Goal: Task Accomplishment & Management: Manage account settings

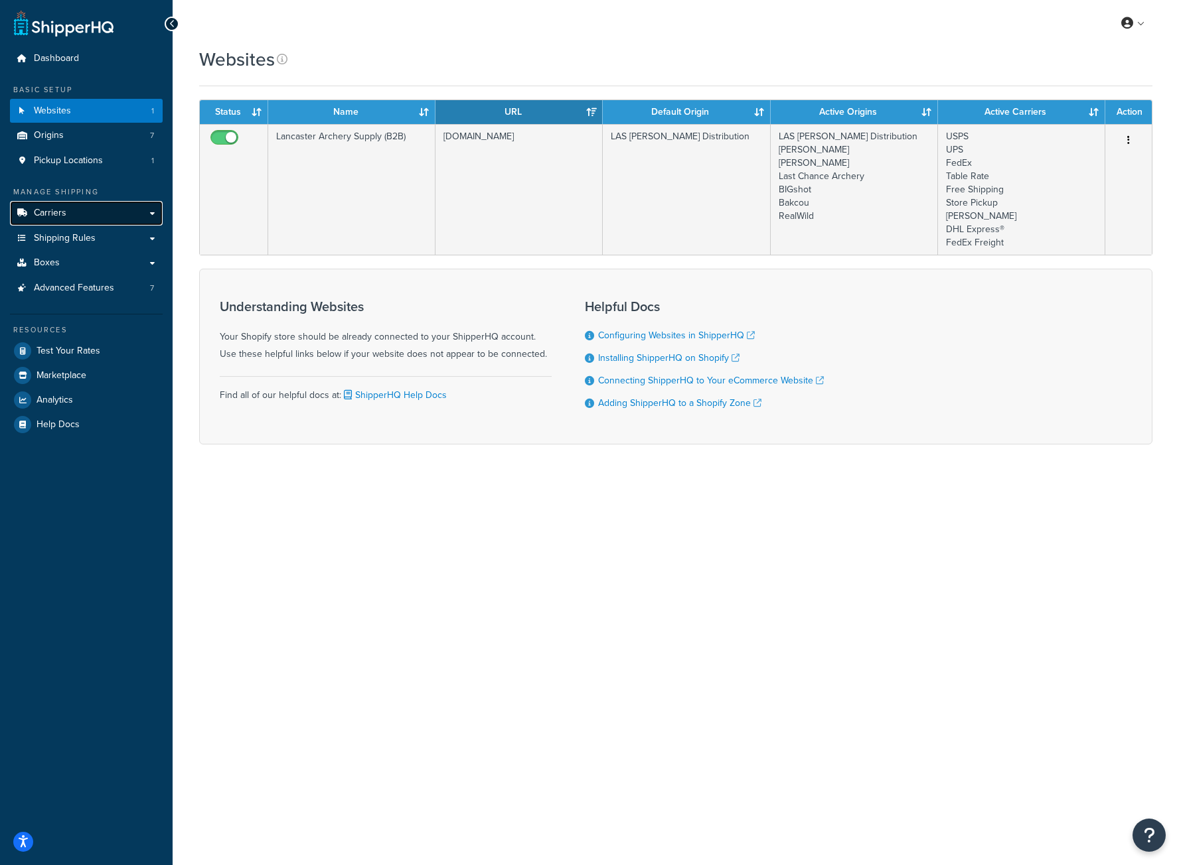
click at [49, 210] on span "Carriers" at bounding box center [50, 213] width 33 height 11
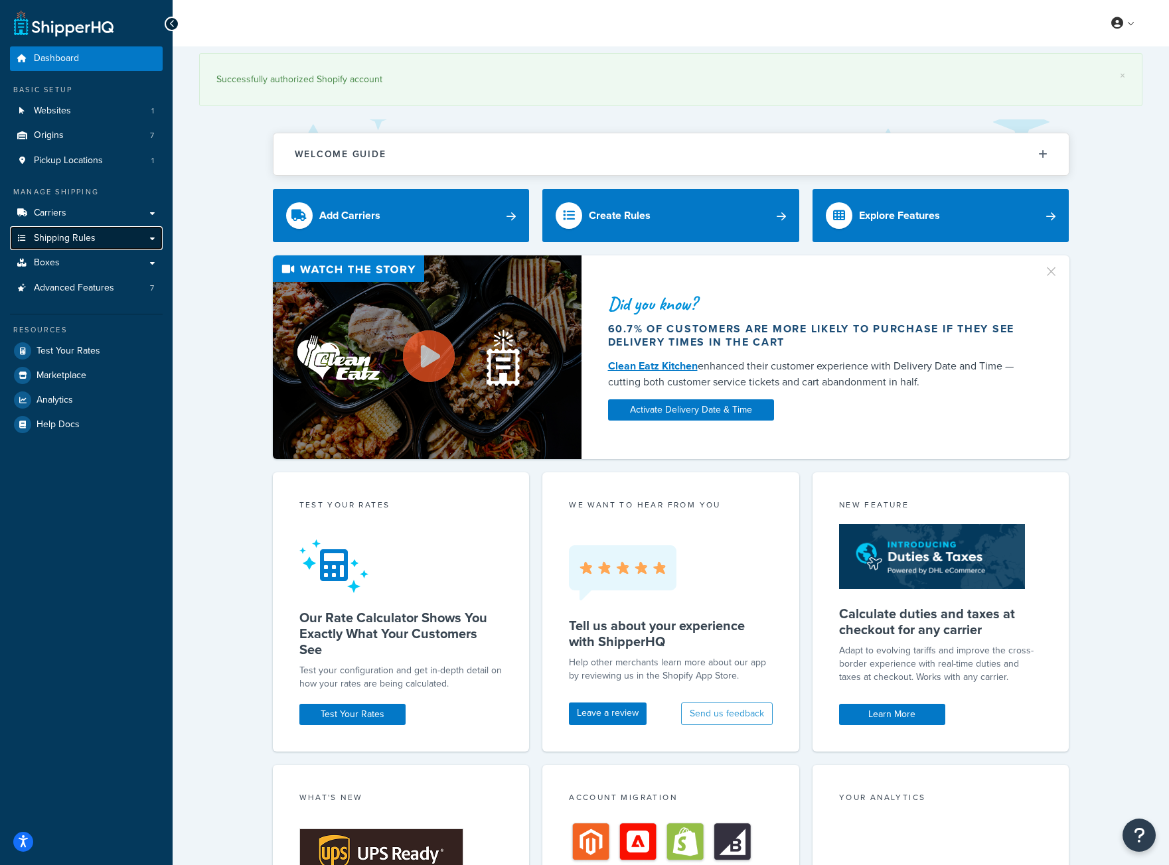
click at [139, 236] on link "Shipping Rules" at bounding box center [86, 238] width 153 height 25
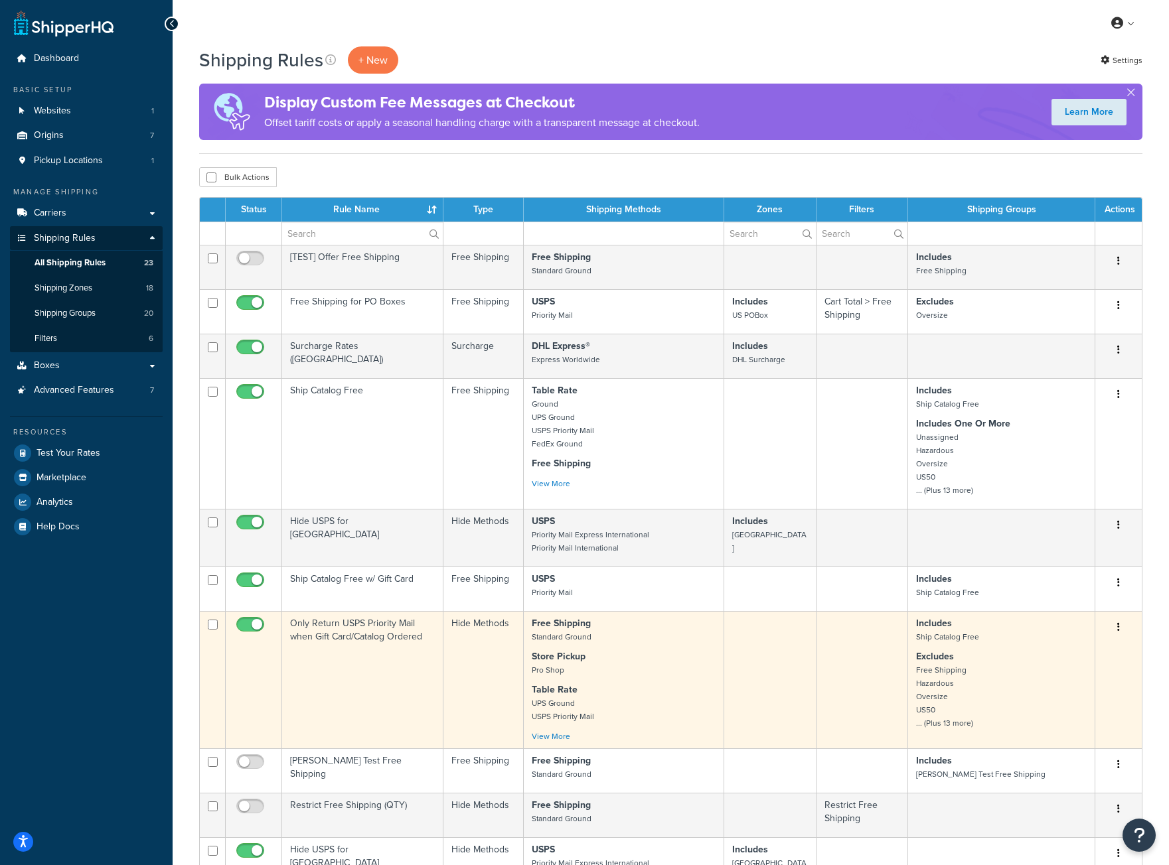
scroll to position [332, 0]
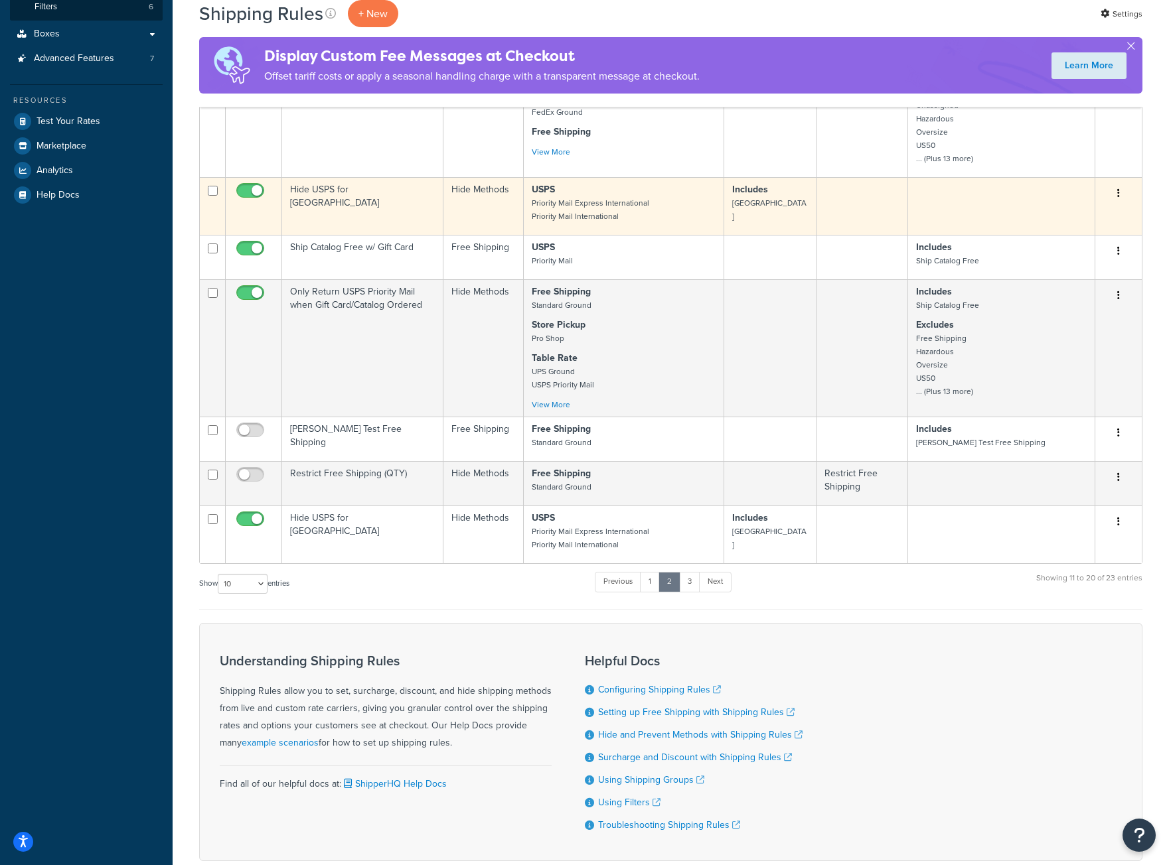
click at [379, 199] on td "Hide USPS for [GEOGRAPHIC_DATA]" at bounding box center [362, 206] width 161 height 58
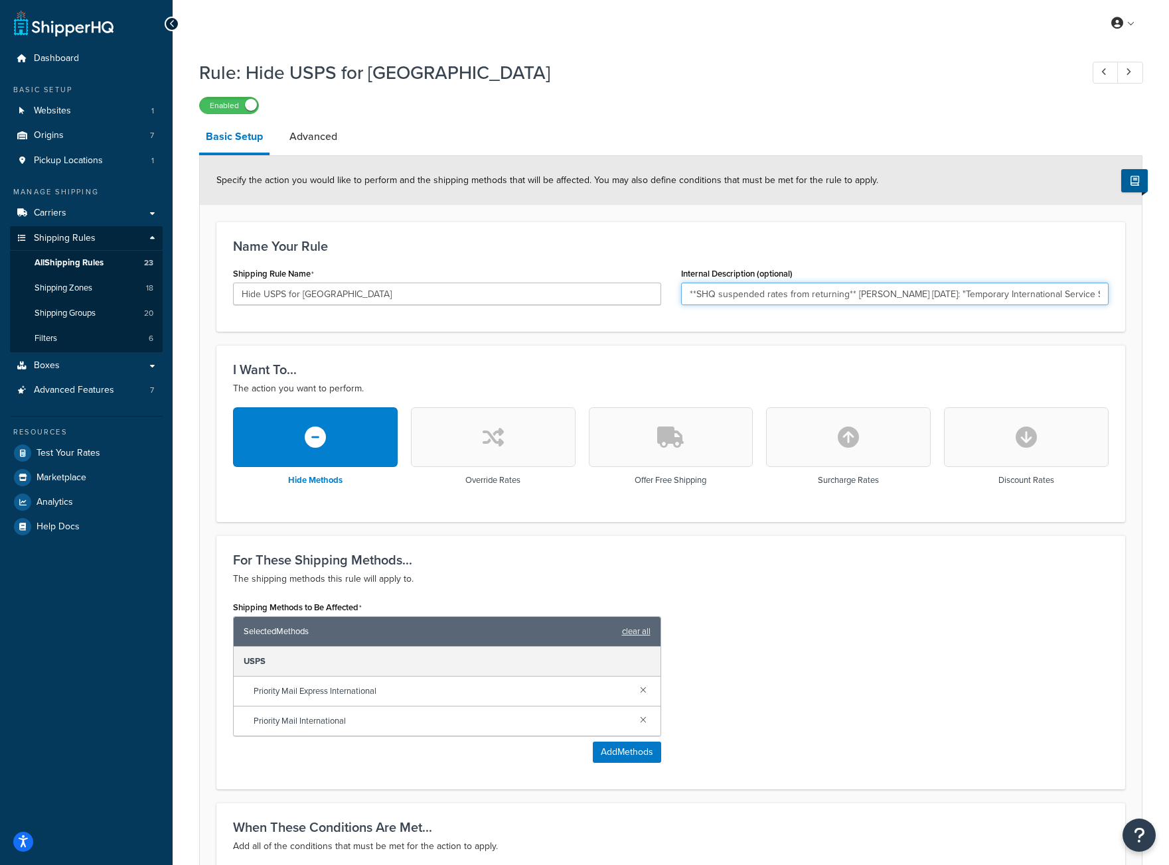
click at [850, 295] on input "**SHQ suspended rates from returning** Eric Email 12/2/24: "Temporary Internati…" at bounding box center [895, 294] width 428 height 23
click at [68, 108] on span "Websites" at bounding box center [52, 111] width 37 height 11
click at [72, 108] on link "Websites 1" at bounding box center [86, 111] width 153 height 25
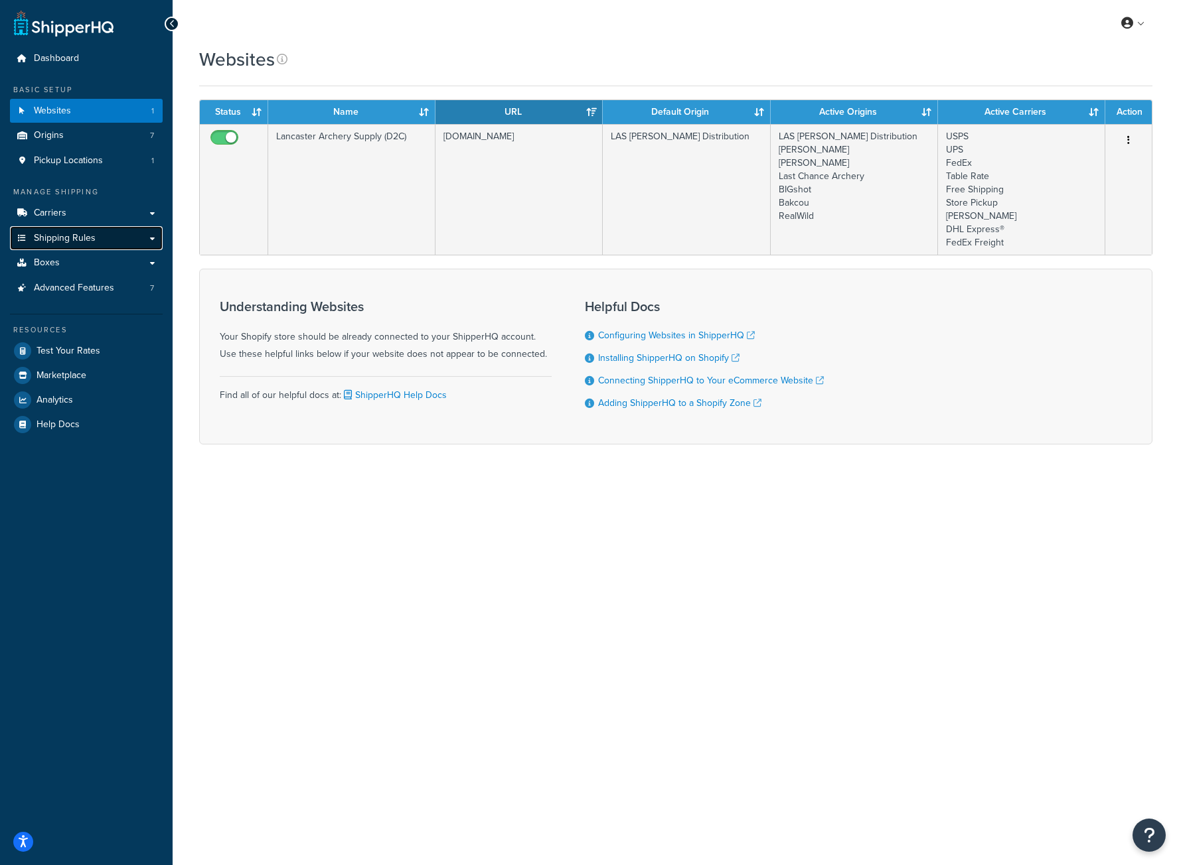
click at [70, 240] on span "Shipping Rules" at bounding box center [65, 238] width 62 height 11
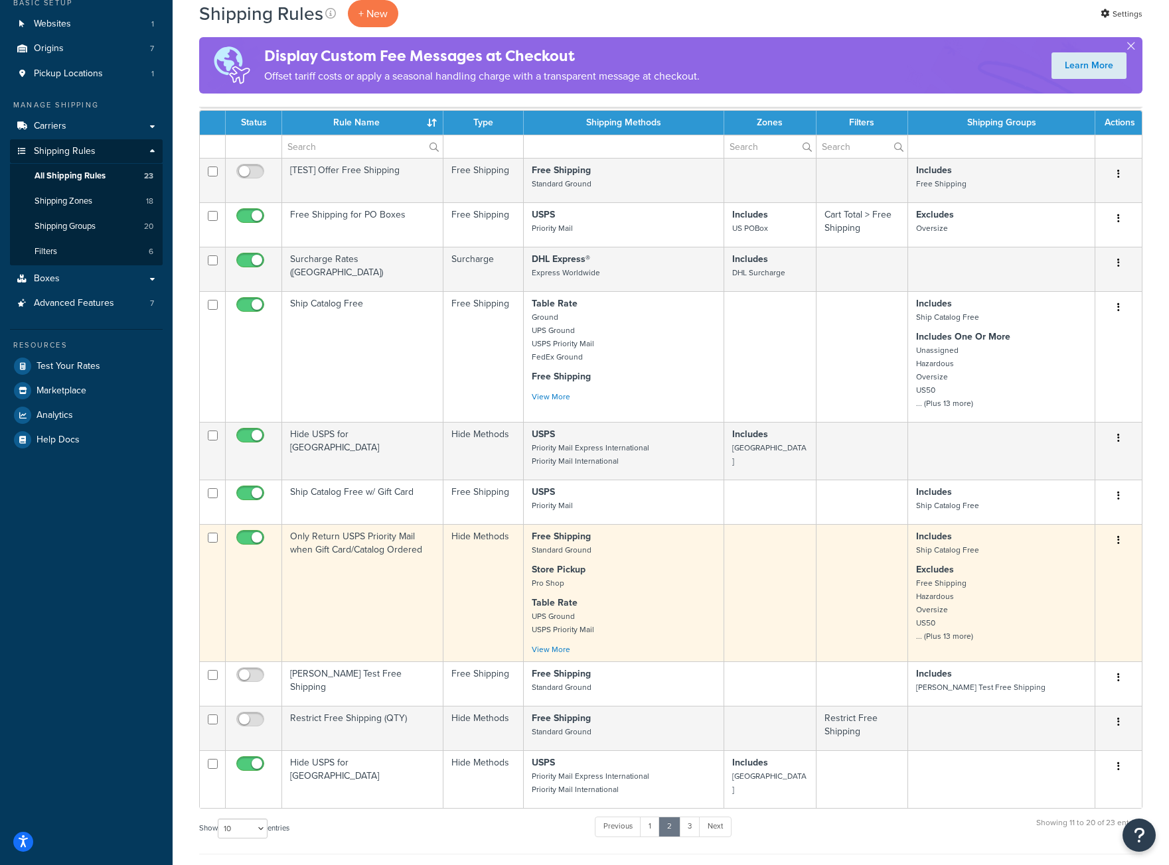
scroll to position [265, 0]
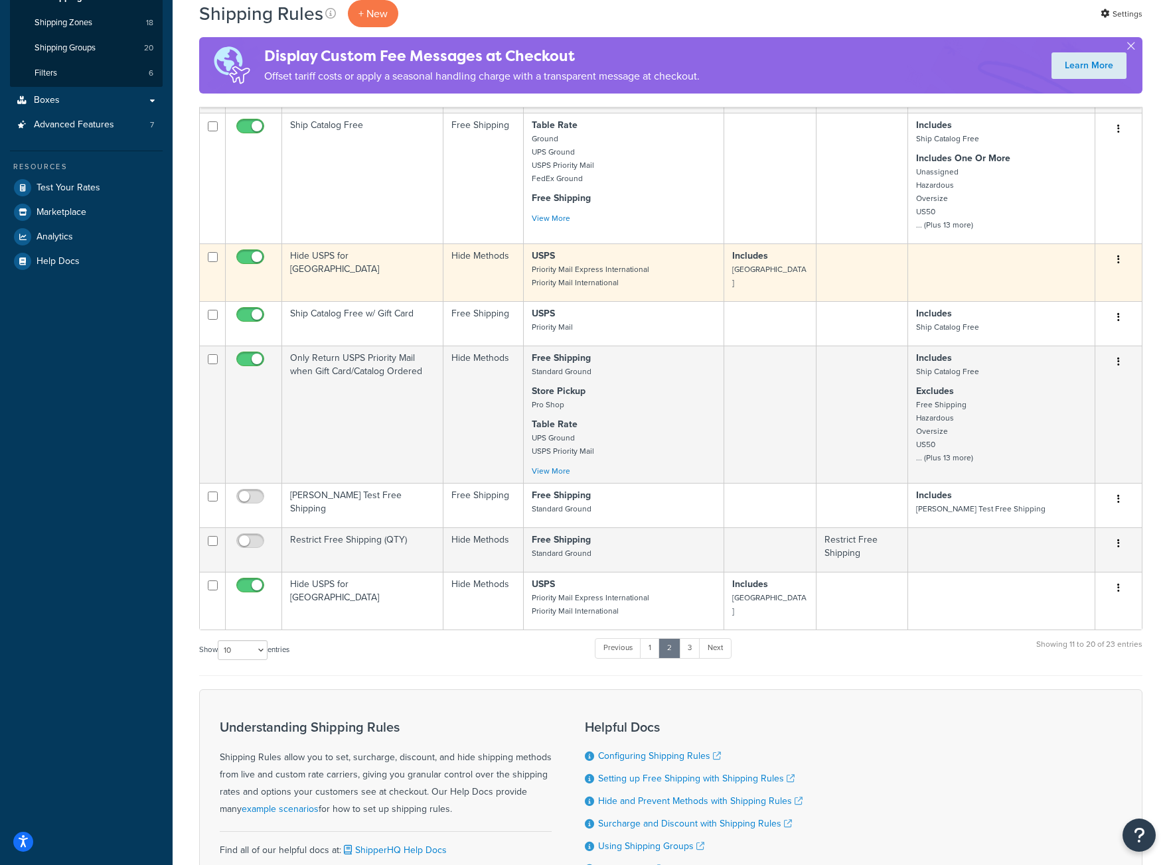
click at [354, 254] on td "Hide USPS for [GEOGRAPHIC_DATA]" at bounding box center [362, 273] width 161 height 58
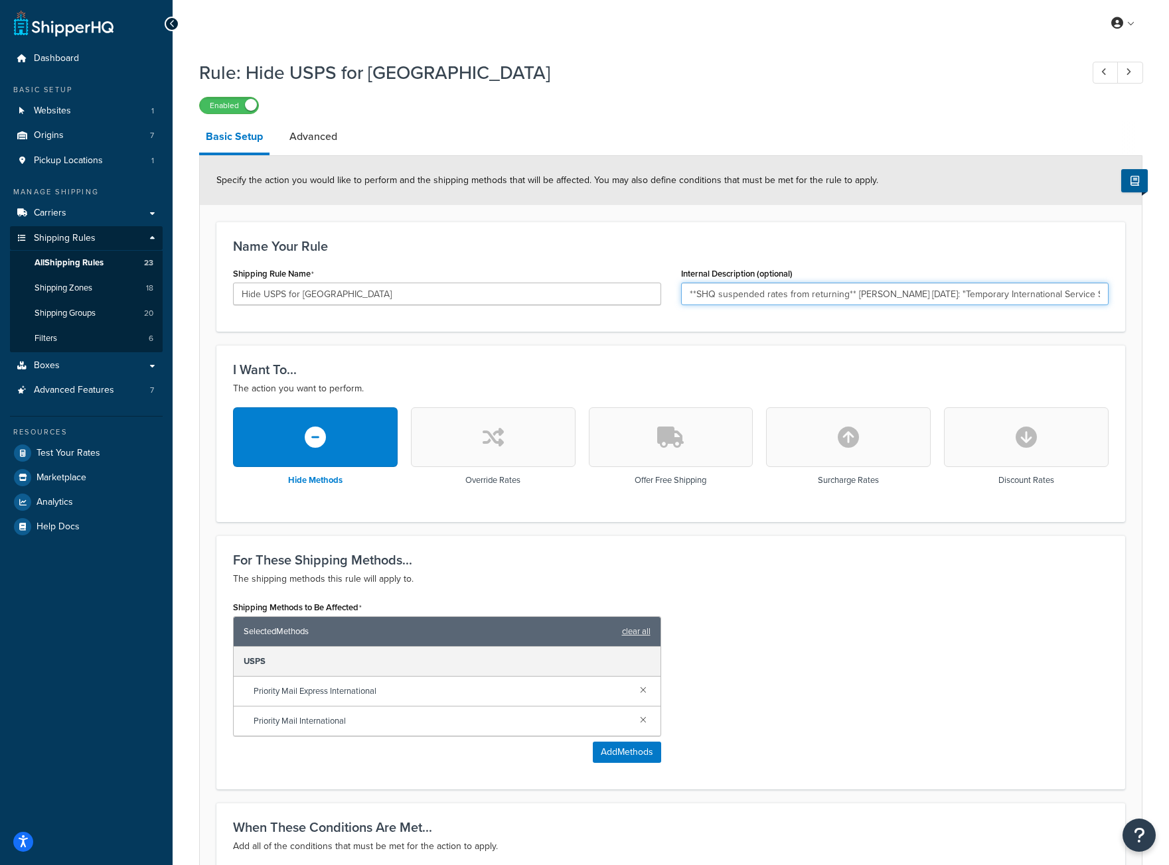
drag, startPoint x: 737, startPoint y: 299, endPoint x: 494, endPoint y: 264, distance: 244.8
click at [494, 264] on div "Name Your Rule Shipping Rule Name Hide USPS for [GEOGRAPHIC_DATA] Internal Desc…" at bounding box center [670, 277] width 909 height 110
drag, startPoint x: 968, startPoint y: 294, endPoint x: 792, endPoint y: 285, distance: 175.5
click at [792, 285] on input "[PERSON_NAME] Email [DATE]: "Temporary International Service Suspension – Posta…" at bounding box center [895, 294] width 428 height 23
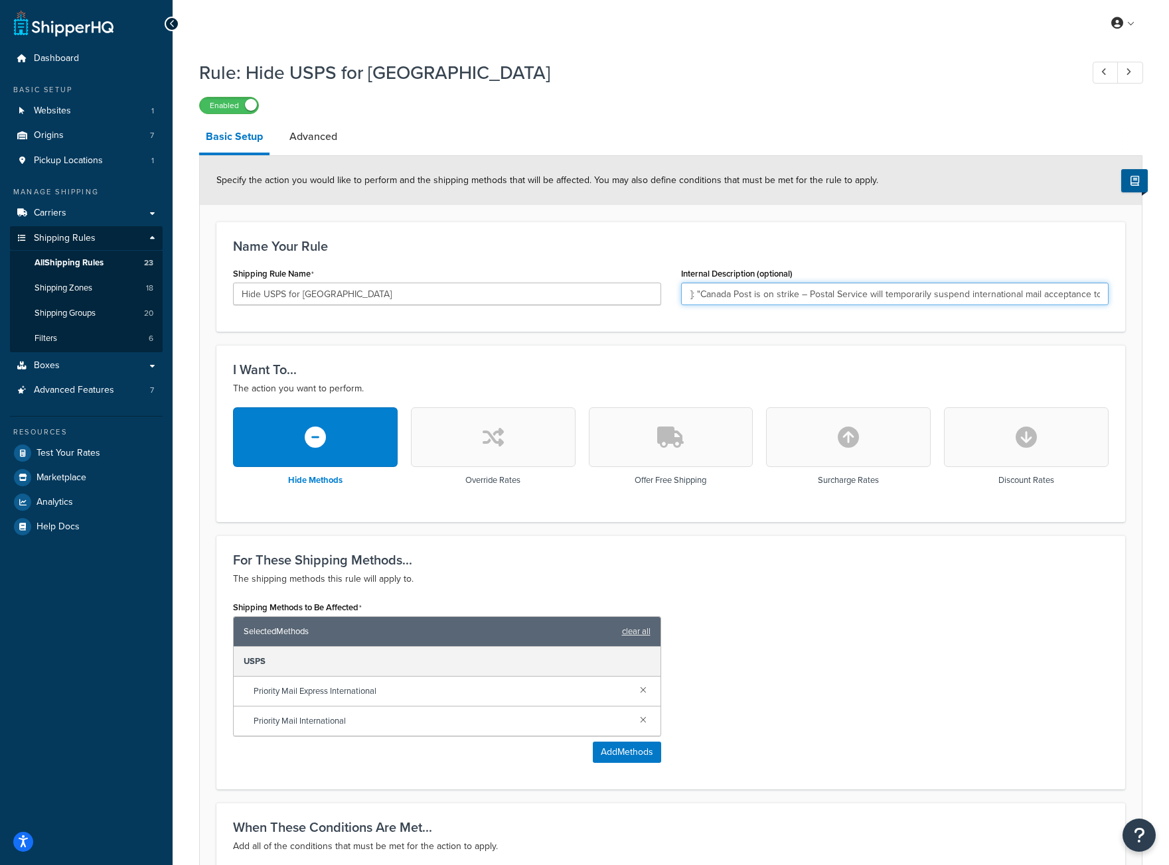
drag, startPoint x: 950, startPoint y: 293, endPoint x: 1171, endPoint y: 318, distance: 221.8
click at [1168, 318] on html "Accessibility Screen-Reader Guide, Feedback, and Issue Reporting | New window S…" at bounding box center [584, 571] width 1169 height 1143
drag, startPoint x: 773, startPoint y: 291, endPoint x: 1137, endPoint y: 295, distance: 363.7
click at [1137, 295] on form "Specify the action you would like to perform and the shipping methods that will…" at bounding box center [671, 616] width 942 height 920
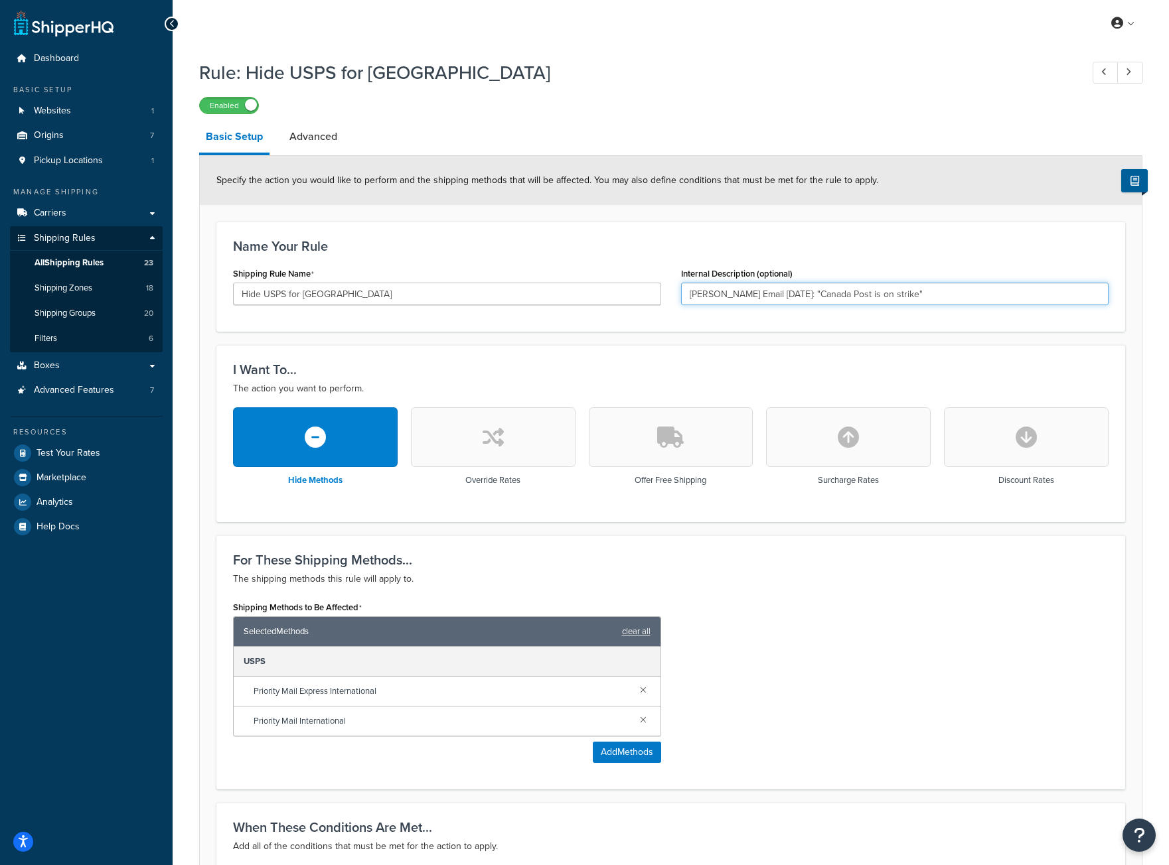
drag, startPoint x: 893, startPoint y: 295, endPoint x: 551, endPoint y: 279, distance: 342.8
click at [551, 279] on div "Shipping Rule Name Hide USPS for Canada Internal Description (optional) Mike M.…" at bounding box center [670, 289] width 895 height 51
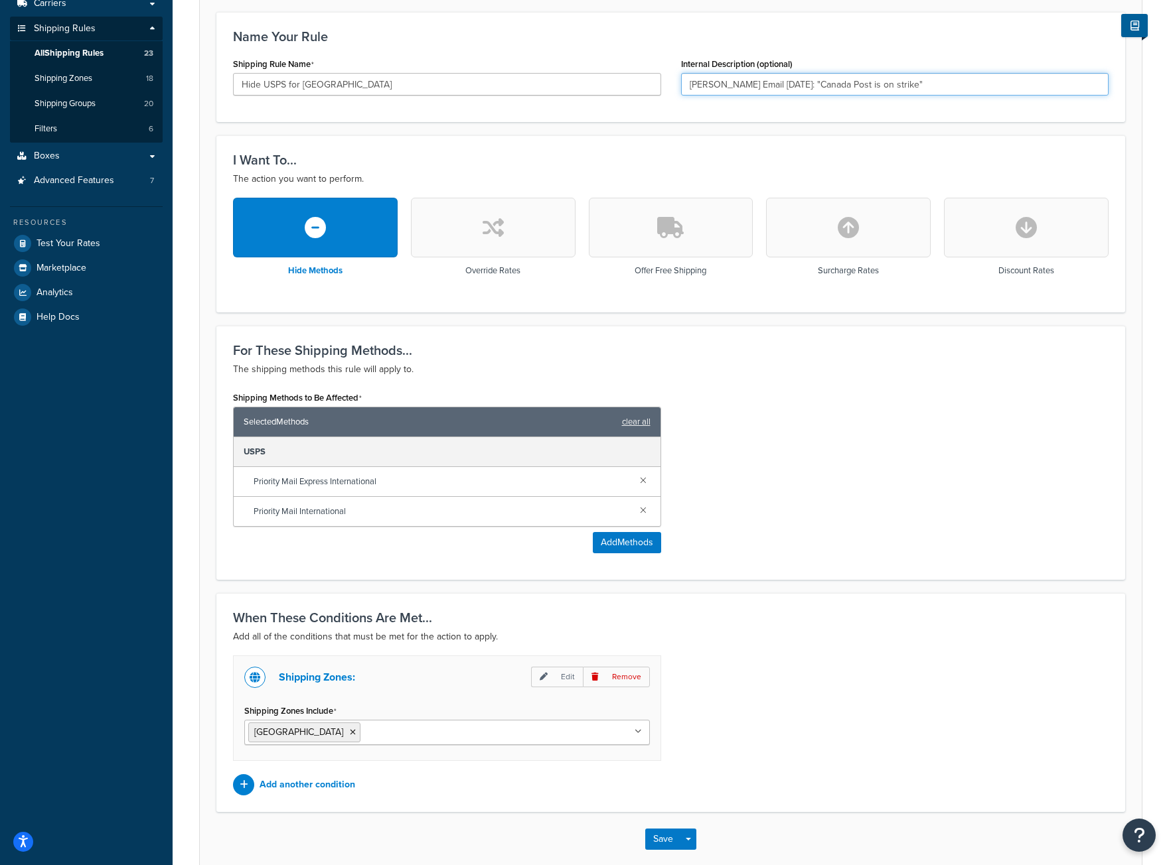
scroll to position [279, 0]
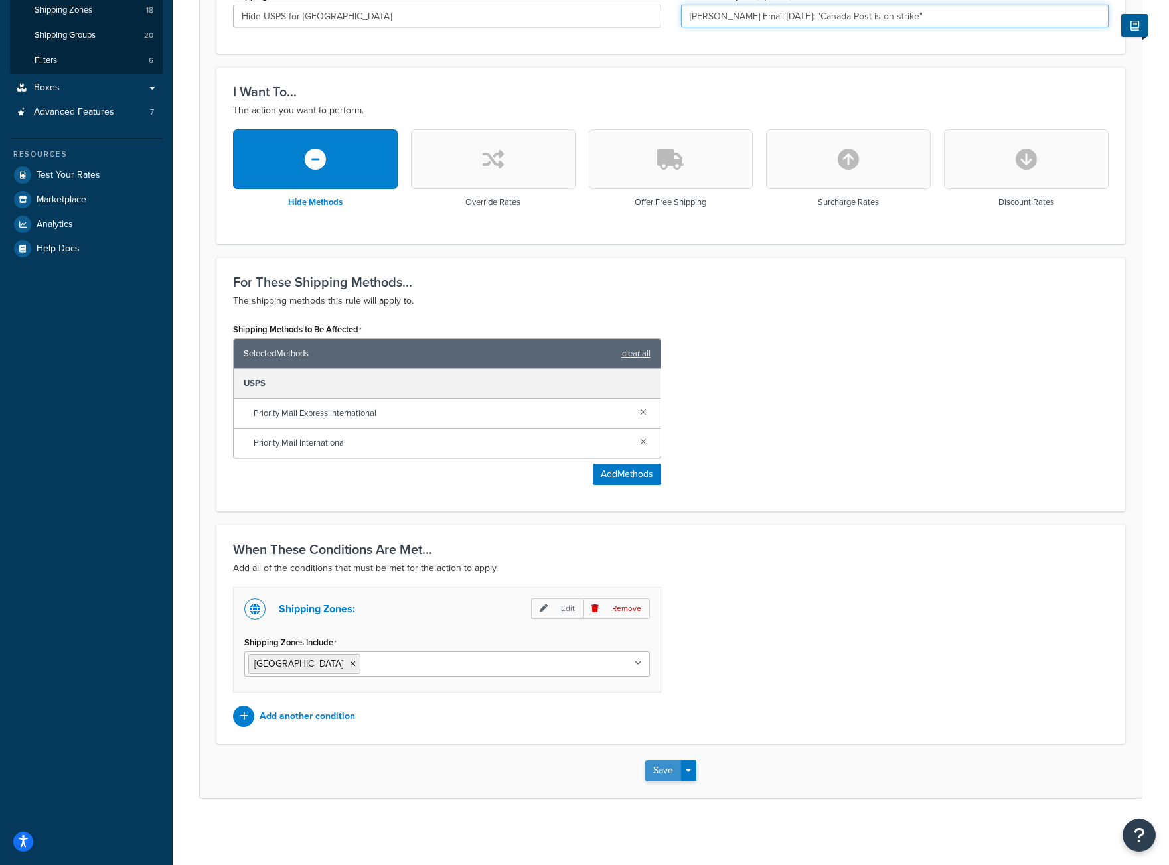
type input "Mike M. Email 10/7/25: "Canada Post is on strike""
click at [660, 762] on button "Save" at bounding box center [663, 771] width 36 height 21
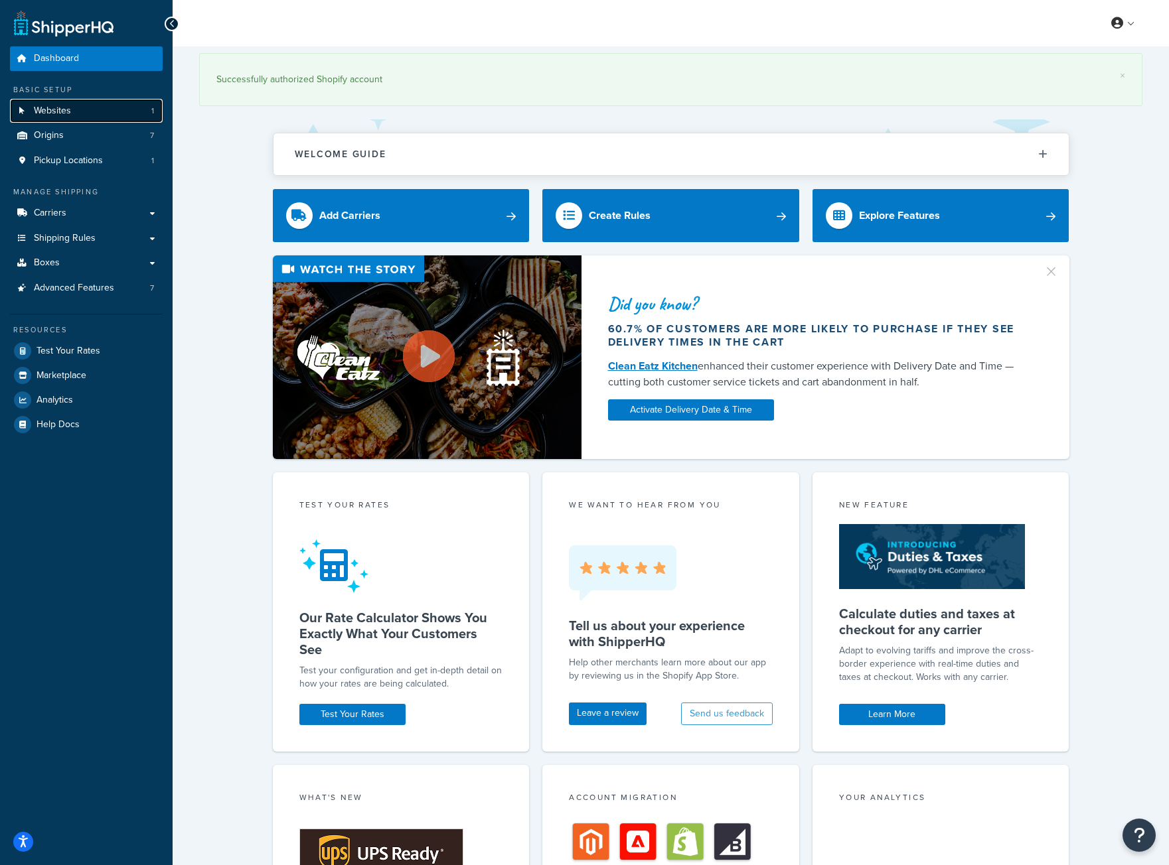
click at [61, 112] on span "Websites" at bounding box center [52, 111] width 37 height 11
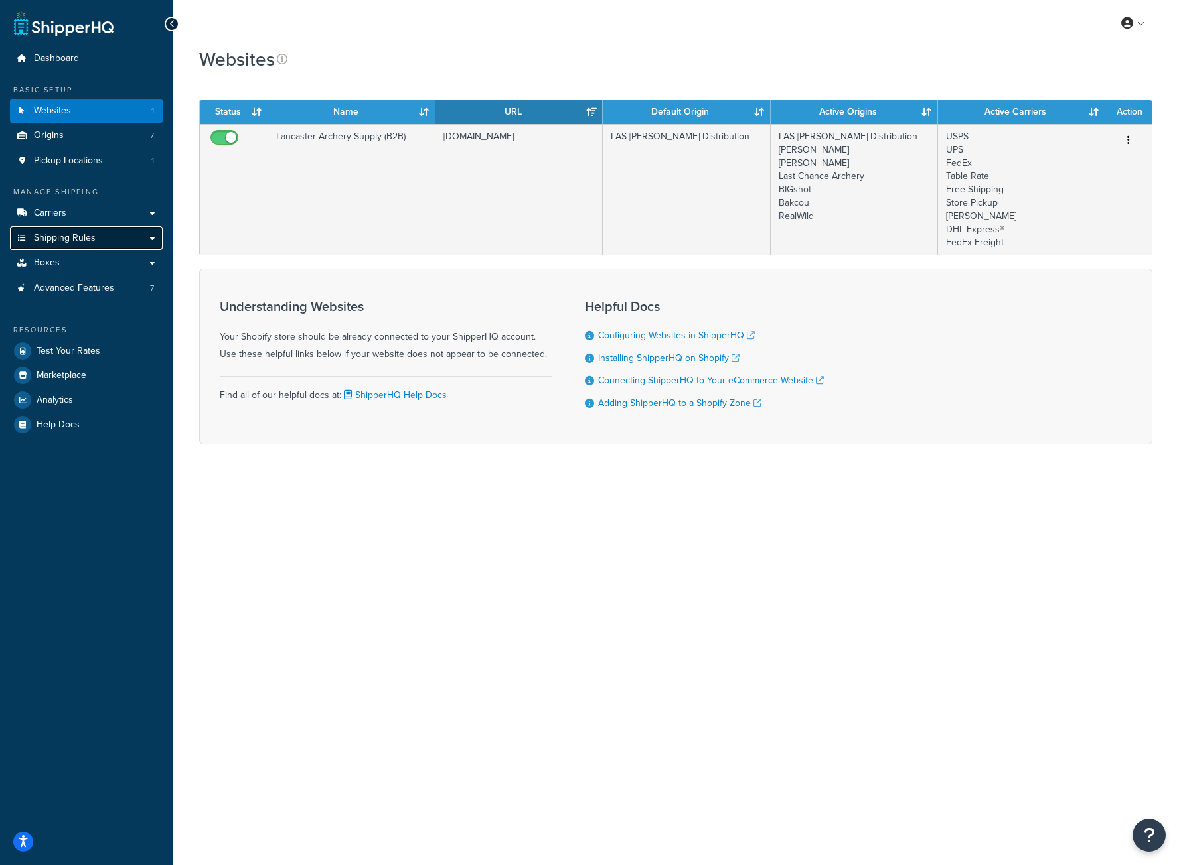
click at [60, 236] on span "Shipping Rules" at bounding box center [65, 238] width 62 height 11
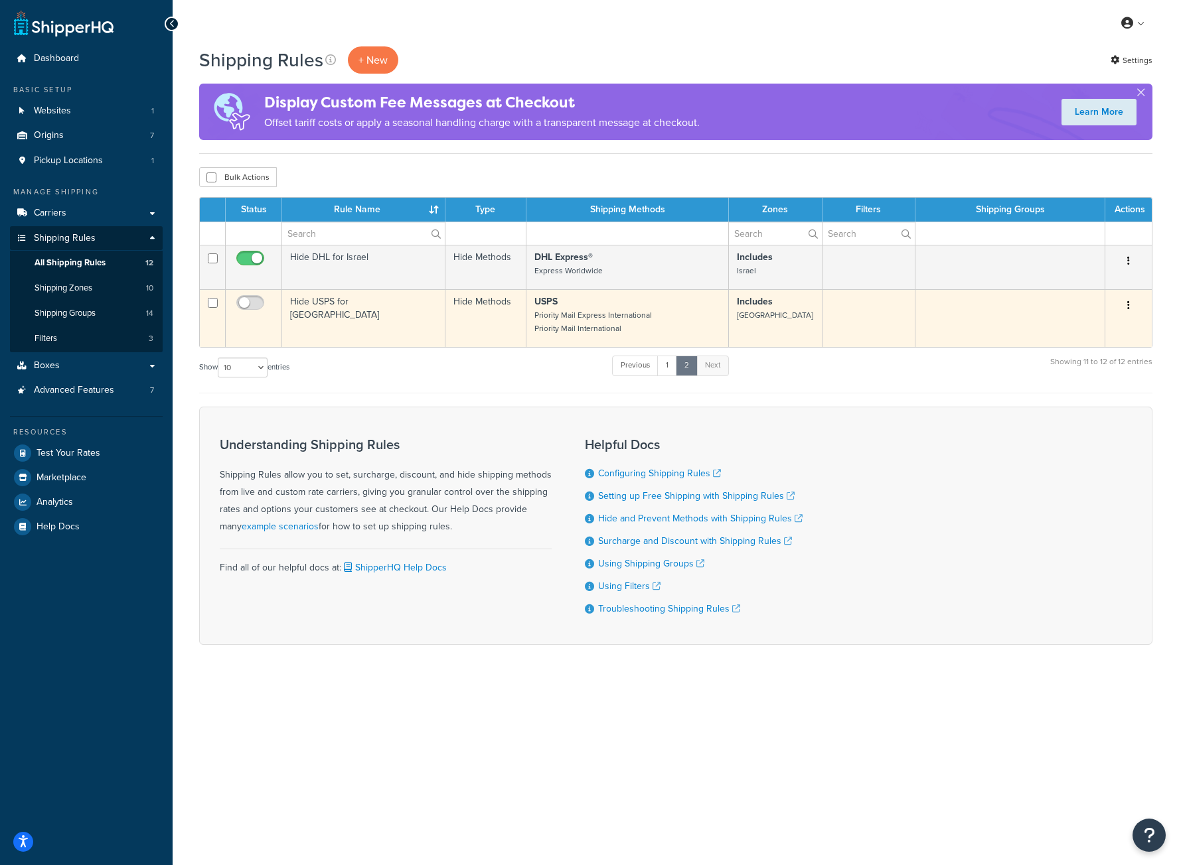
click at [376, 314] on td "Hide USPS for [GEOGRAPHIC_DATA]" at bounding box center [363, 318] width 163 height 58
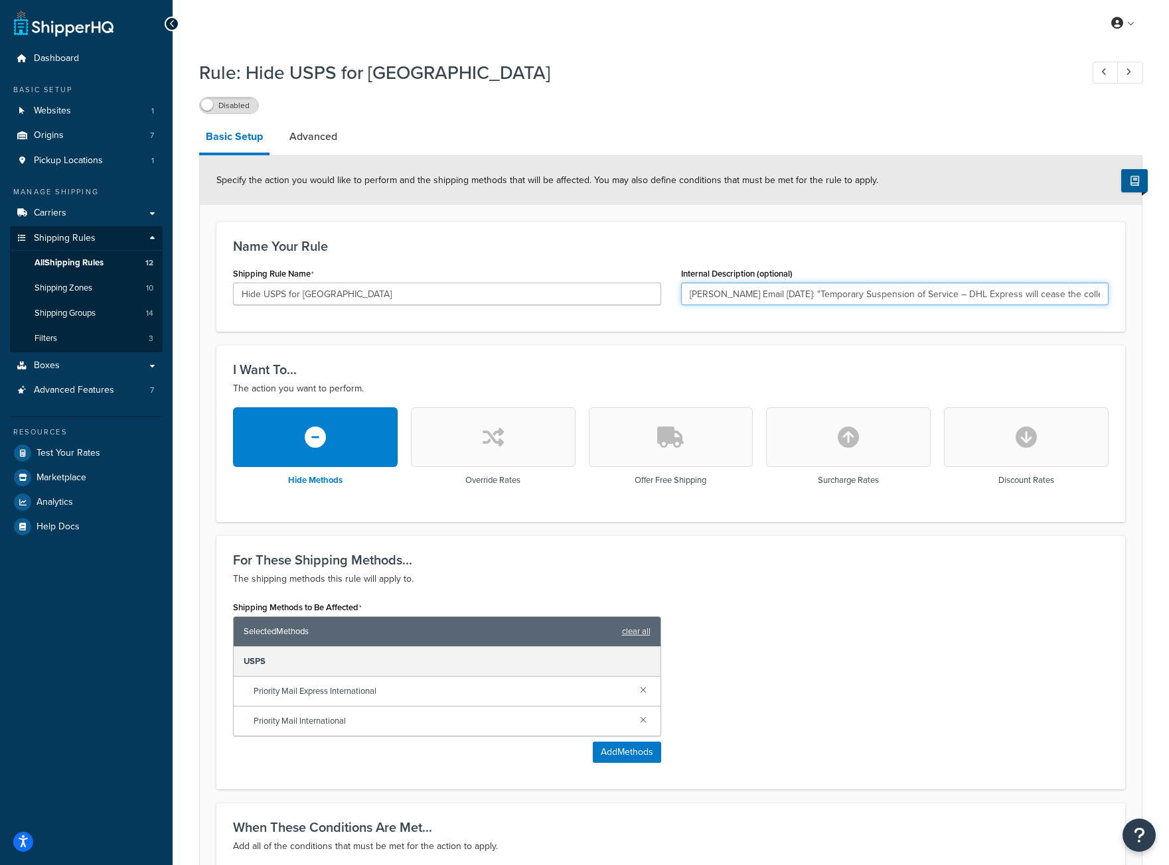
scroll to position [0, 218]
drag, startPoint x: 690, startPoint y: 291, endPoint x: 1137, endPoint y: 275, distance: 446.9
click at [1137, 275] on form "Specify the action you would like to perform and the shipping methods that will…" at bounding box center [671, 616] width 942 height 920
paste input "Canada Post is on strike"
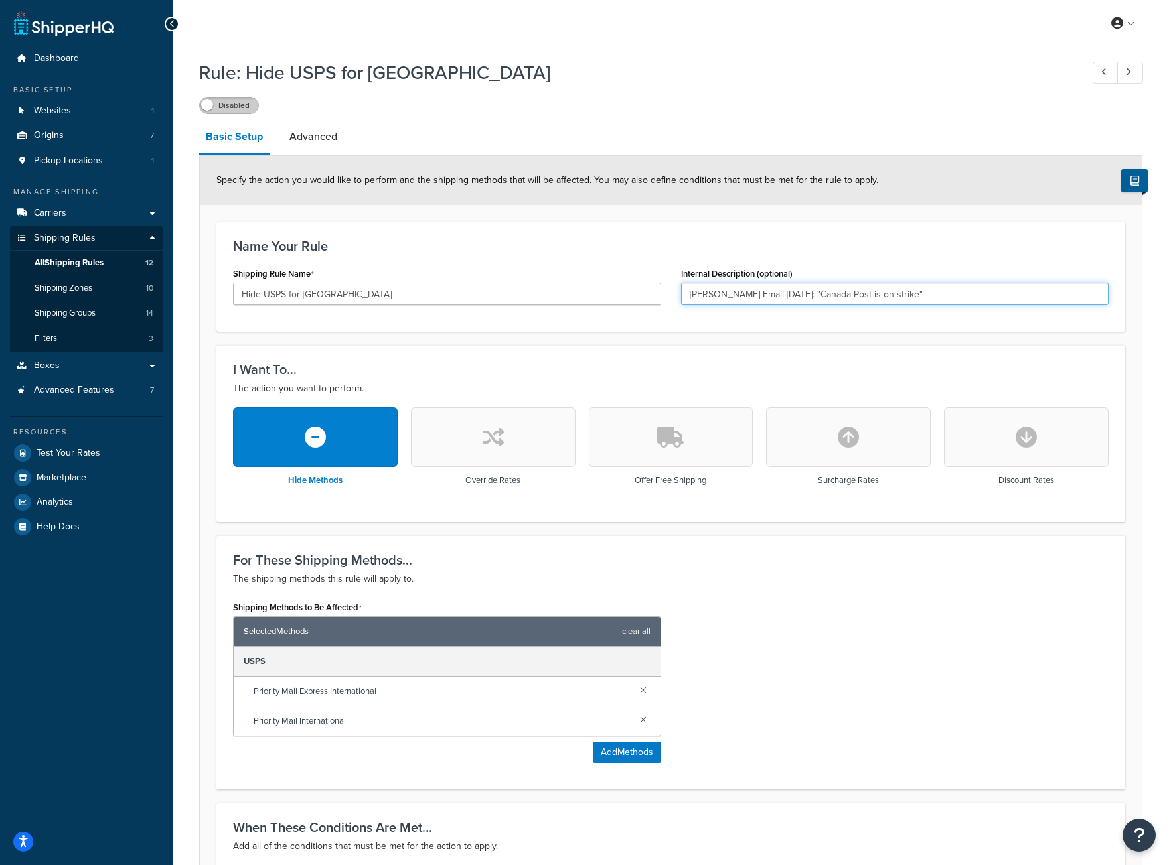
type input "Mike M. Email 10/7/25: "Canada Post is on strike""
click at [239, 108] on label "Disabled" at bounding box center [229, 106] width 58 height 16
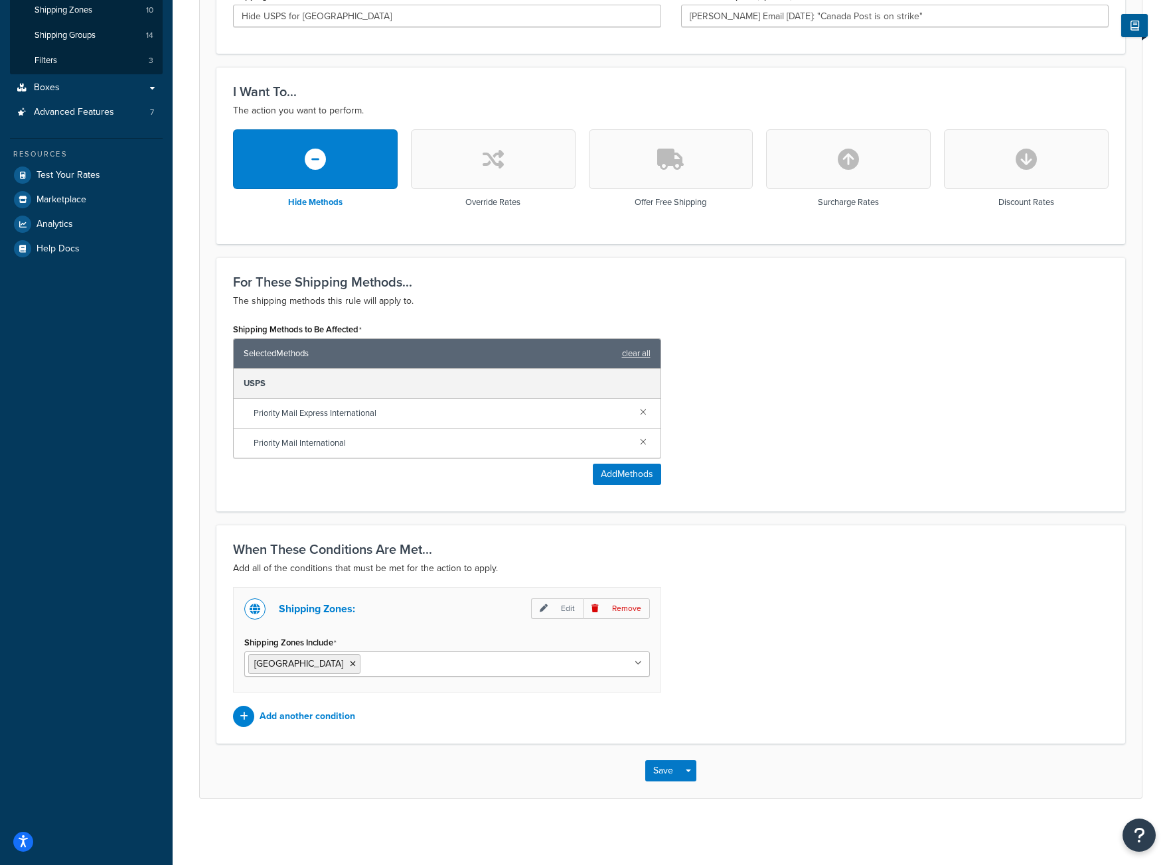
scroll to position [279, 0]
click at [662, 774] on button "Save" at bounding box center [663, 771] width 36 height 21
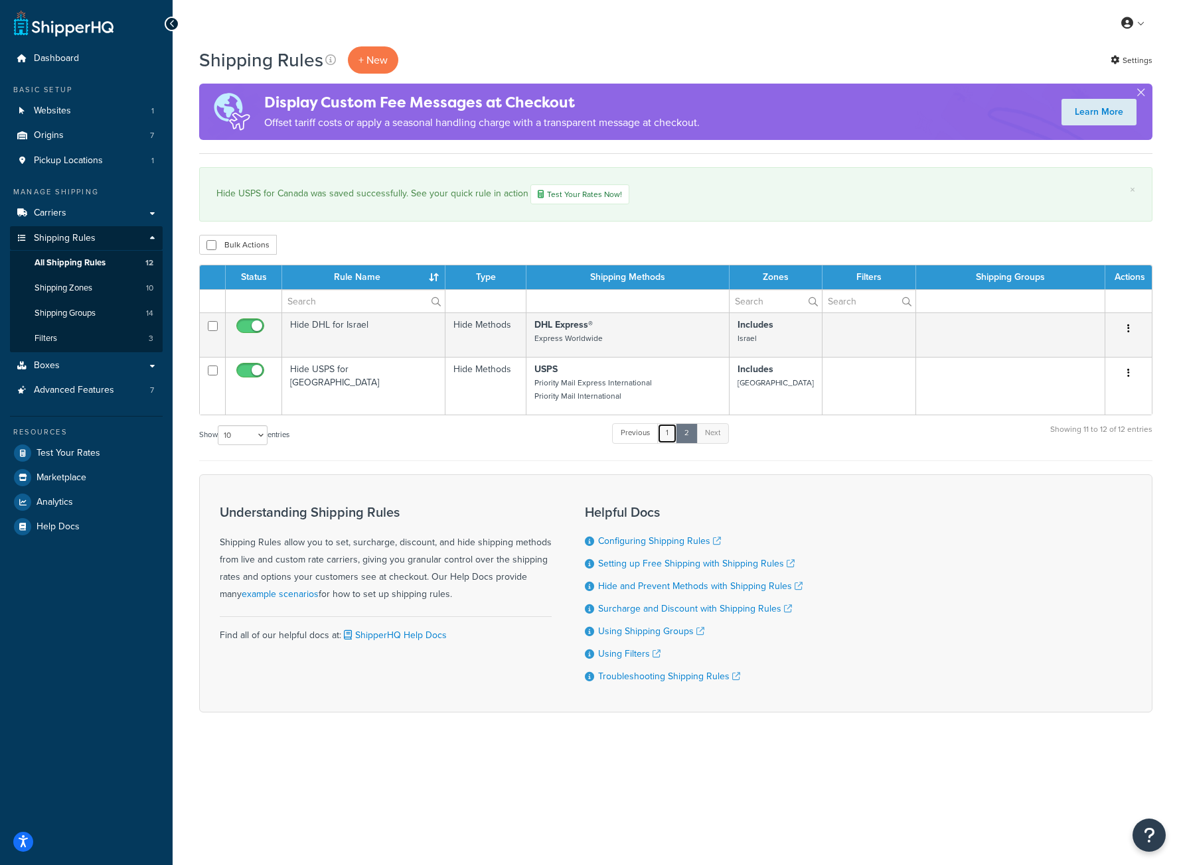
click at [666, 438] on link "1" at bounding box center [667, 433] width 20 height 20
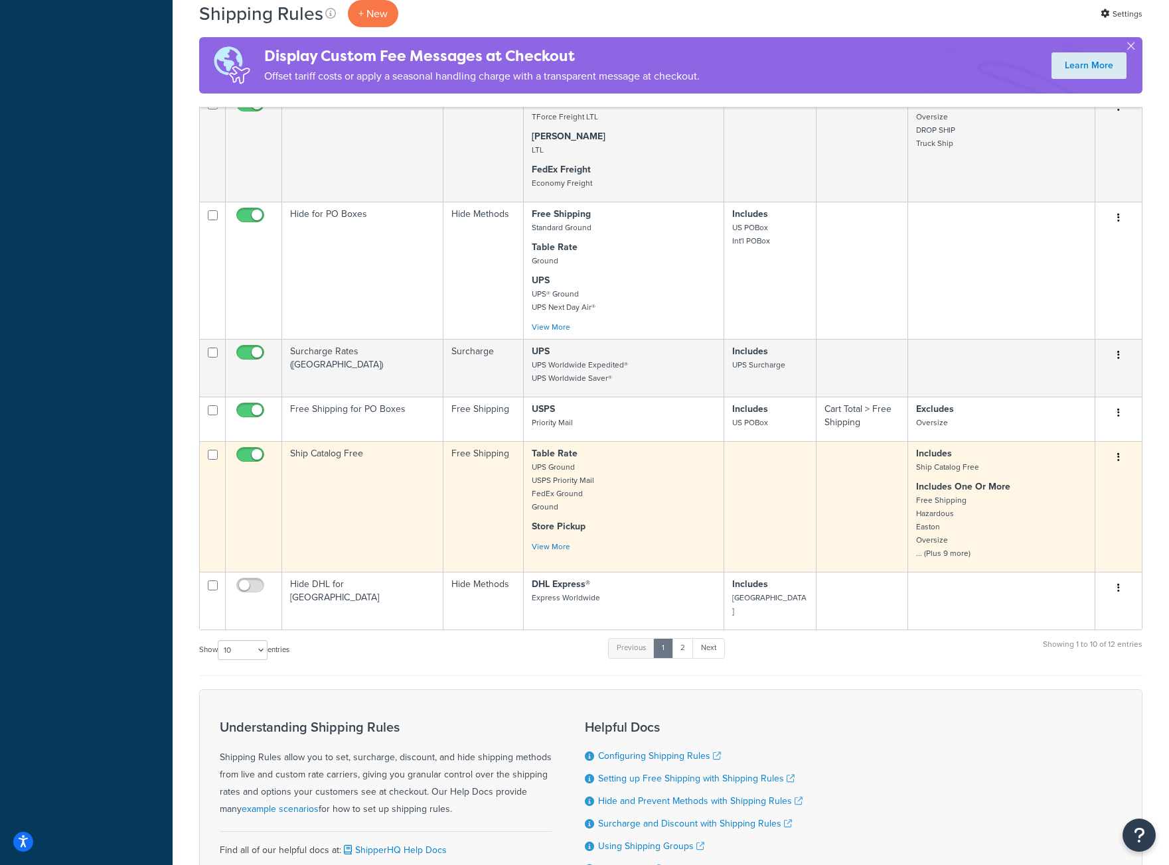
scroll to position [540, 0]
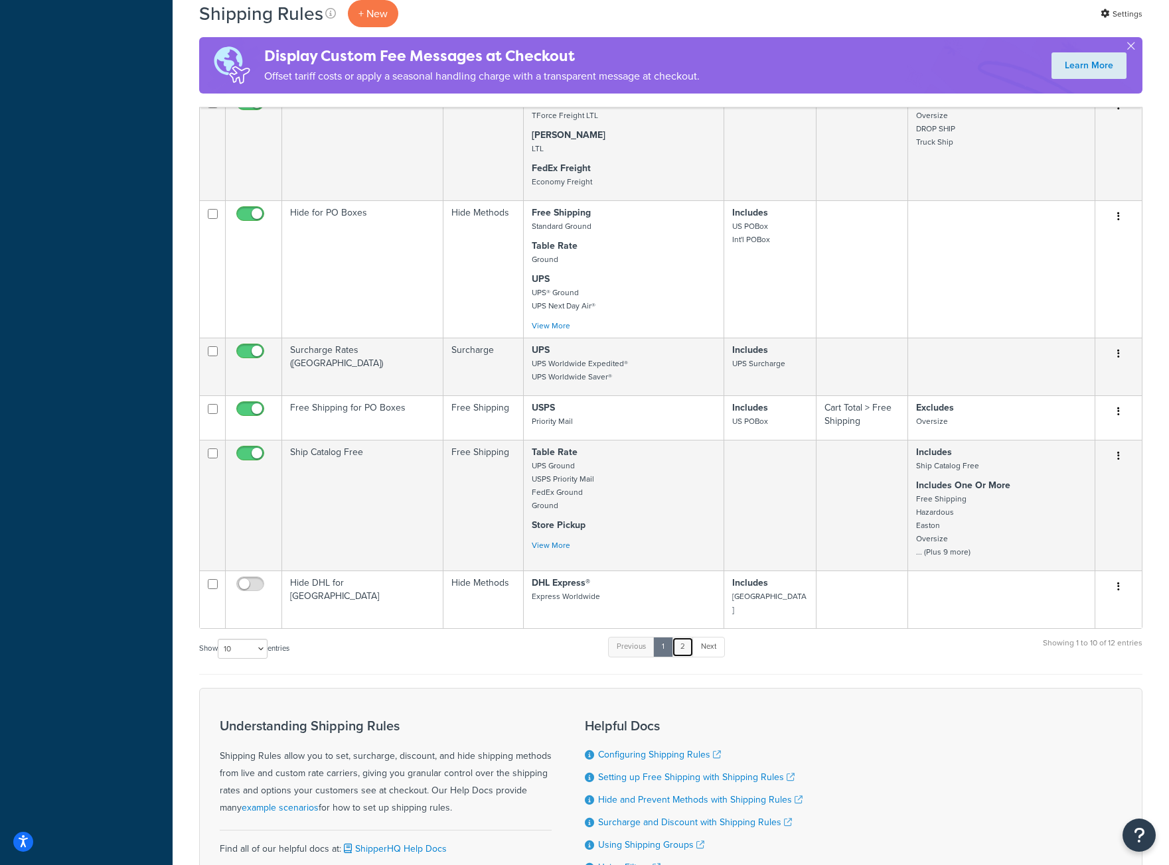
click at [685, 640] on link "2" at bounding box center [683, 647] width 22 height 20
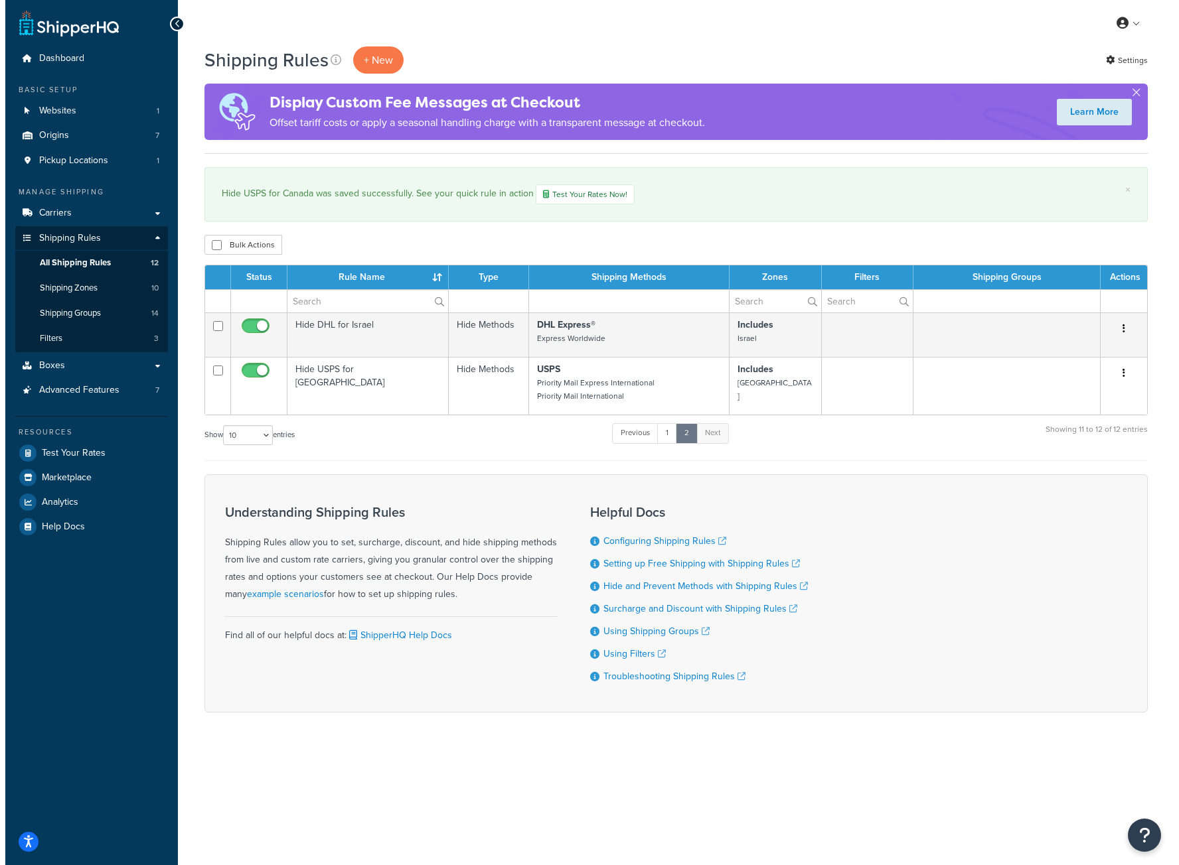
scroll to position [0, 0]
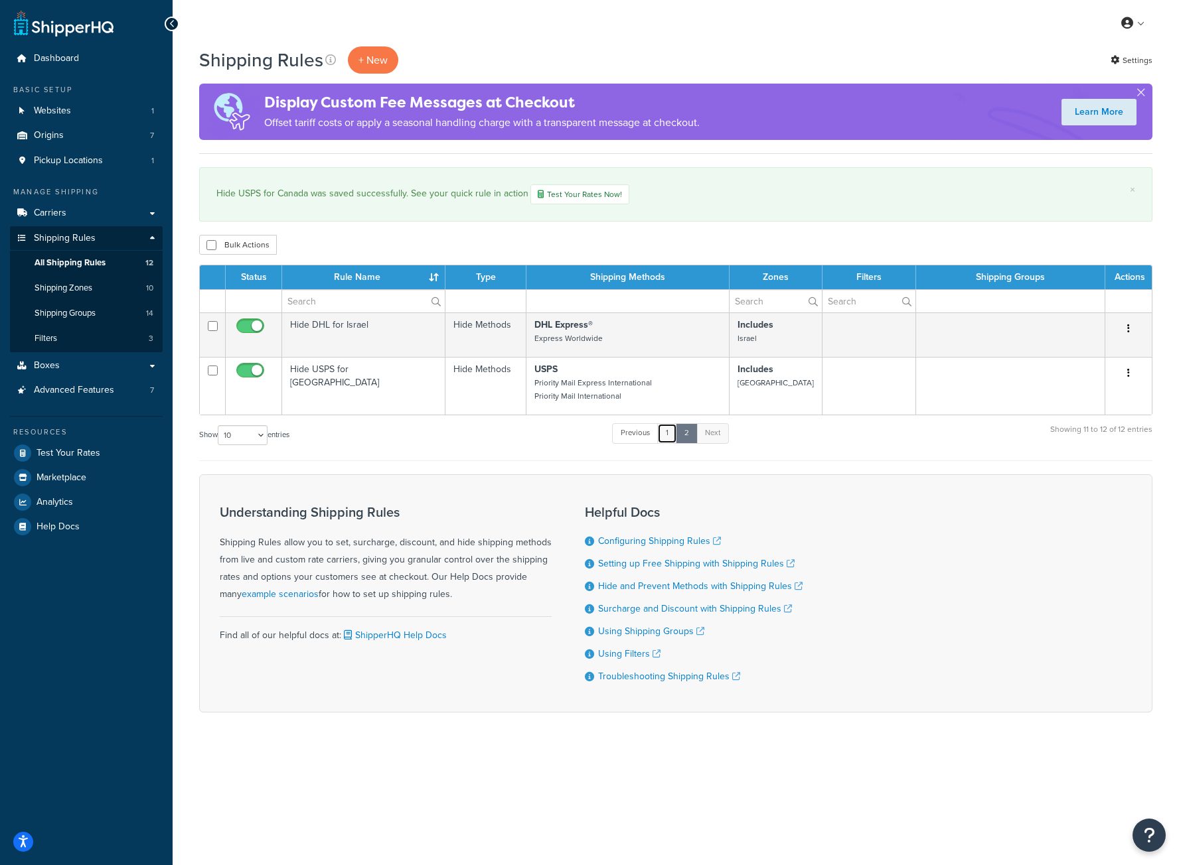
click at [667, 437] on link "1" at bounding box center [667, 433] width 20 height 20
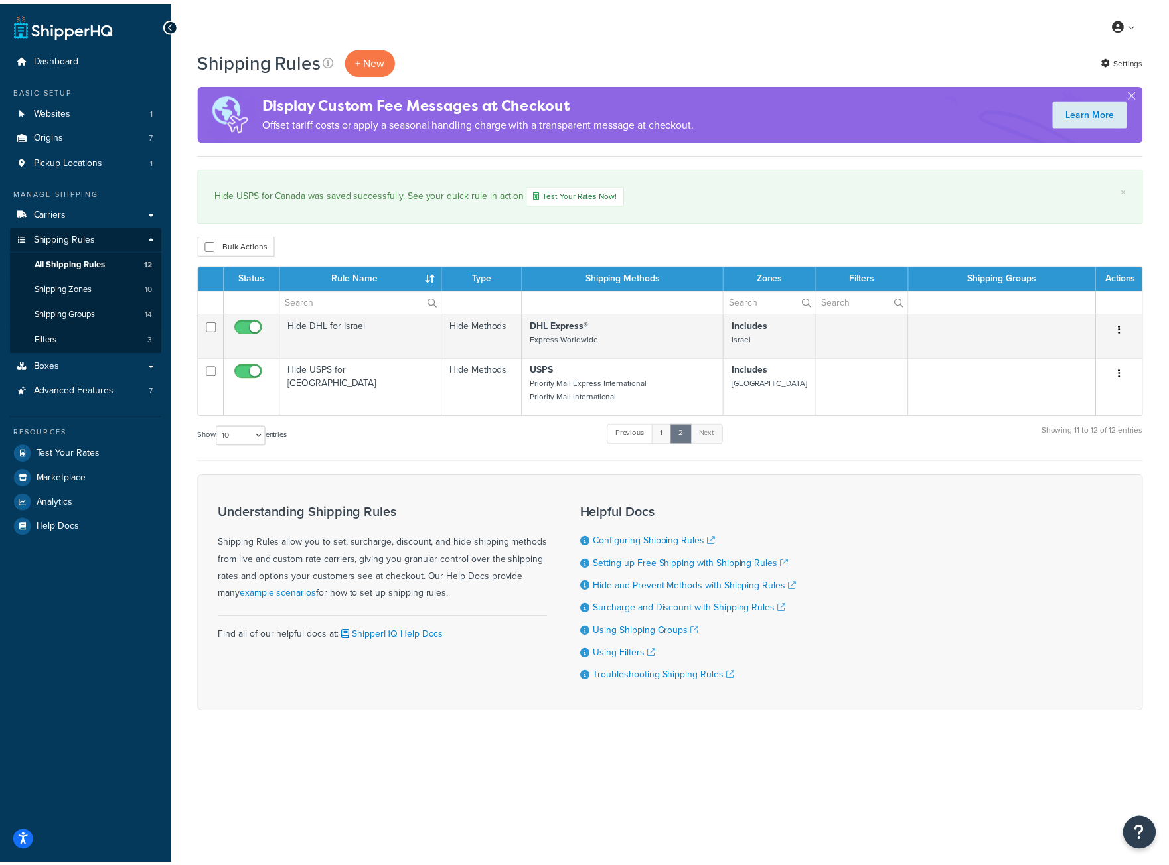
scroll to position [673, 0]
